Goal: Transaction & Acquisition: Purchase product/service

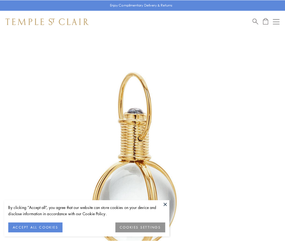
scroll to position [141, 0]
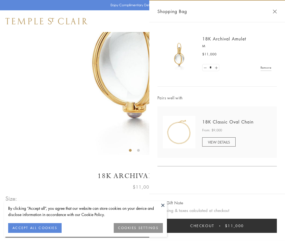
click at [217, 225] on button "Checkout $11,000" at bounding box center [216, 225] width 119 height 14
